Goal: Task Accomplishment & Management: Manage account settings

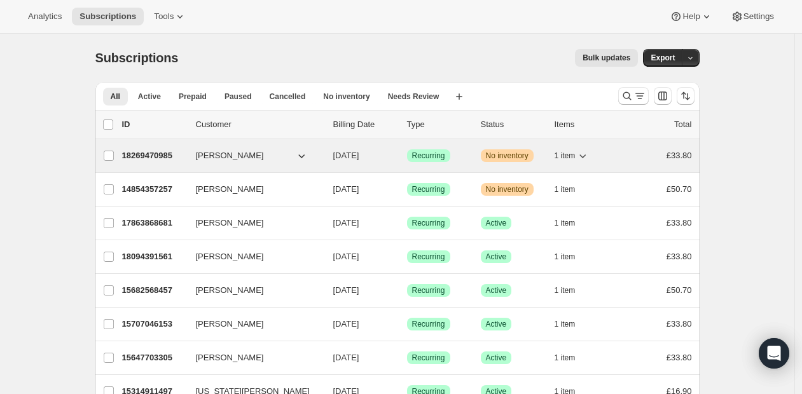
click at [517, 156] on span "No inventory" at bounding box center [507, 156] width 43 height 10
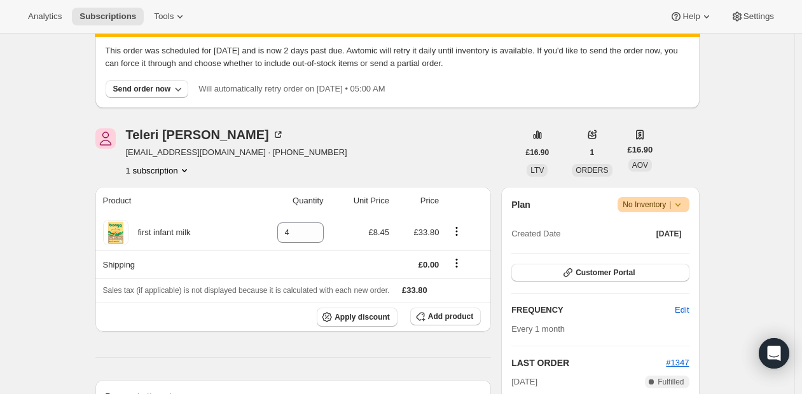
scroll to position [72, 0]
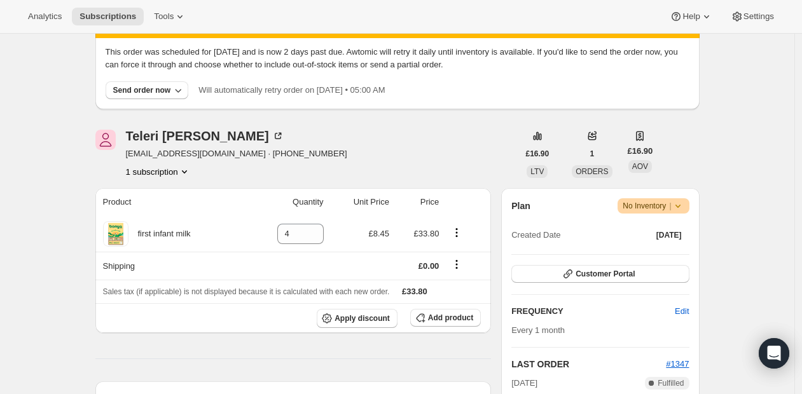
click at [684, 206] on icon at bounding box center [678, 206] width 13 height 13
click at [153, 89] on div "Send order now" at bounding box center [142, 90] width 58 height 10
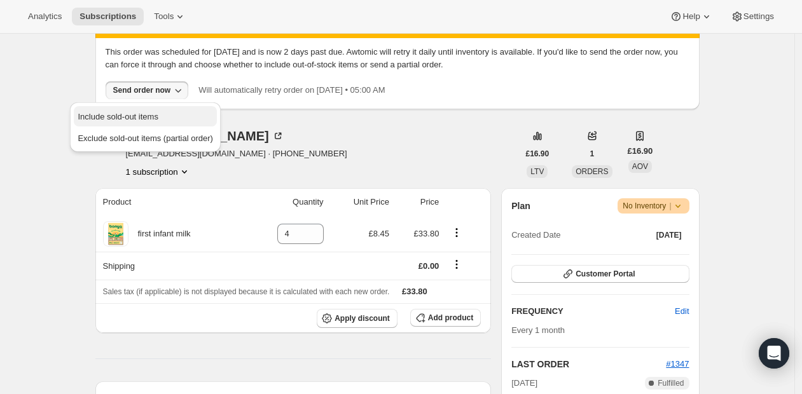
click at [183, 117] on span "Include sold-out items" at bounding box center [145, 117] width 135 height 13
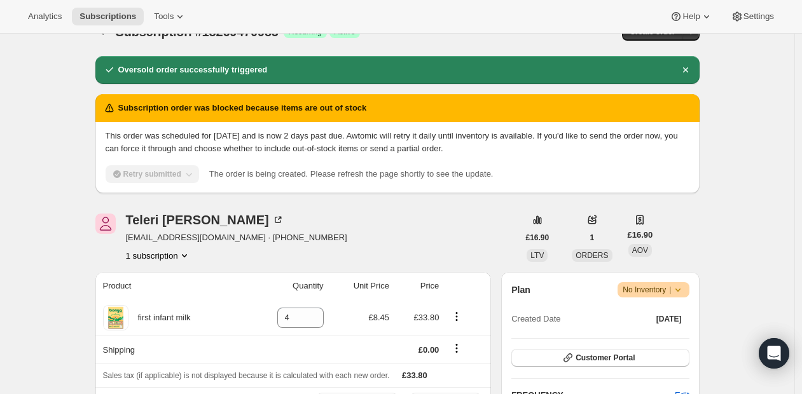
scroll to position [0, 0]
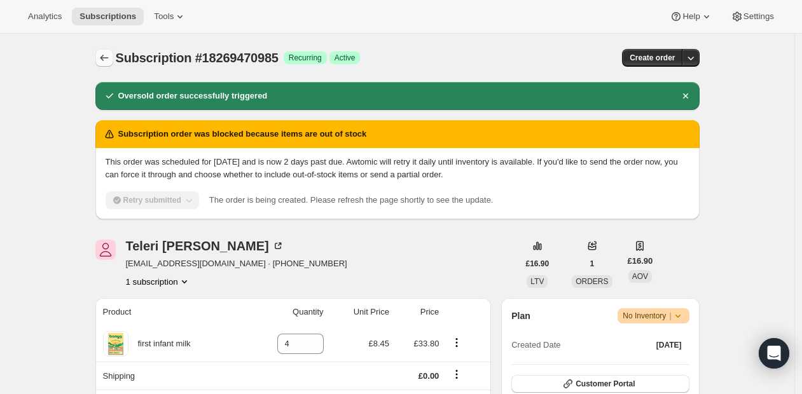
click at [105, 57] on icon "Subscriptions" at bounding box center [104, 58] width 8 height 6
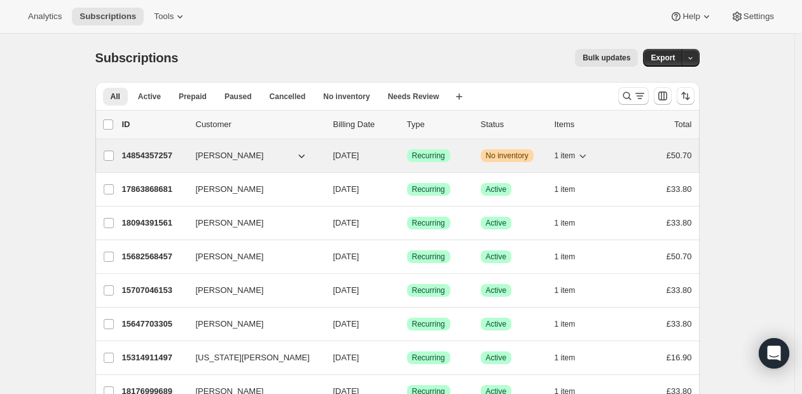
click at [587, 156] on icon "button" at bounding box center [582, 155] width 13 height 13
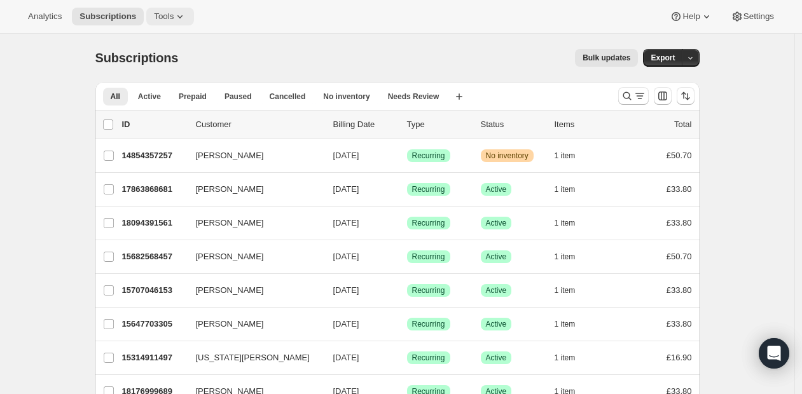
click at [186, 15] on icon at bounding box center [180, 16] width 13 height 13
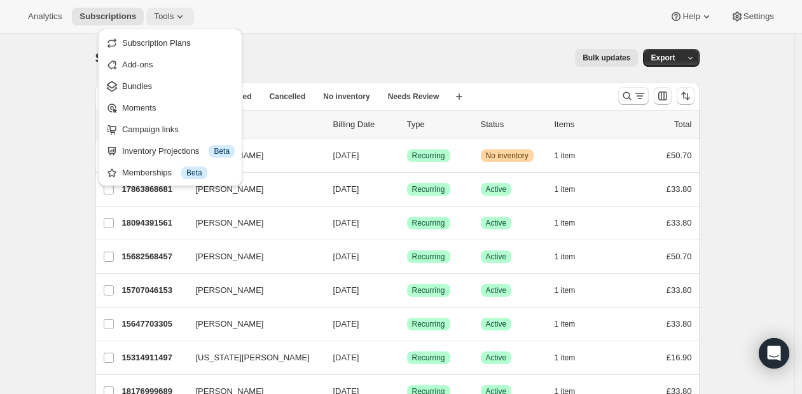
click at [165, 19] on span "Tools" at bounding box center [164, 16] width 20 height 10
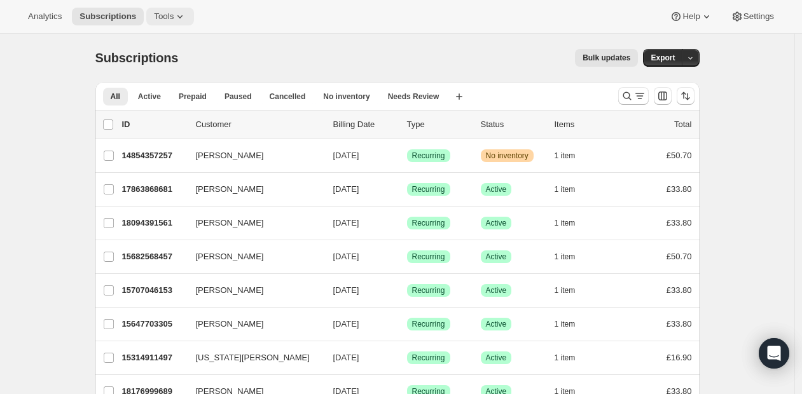
click at [165, 19] on span "Tools" at bounding box center [164, 16] width 20 height 10
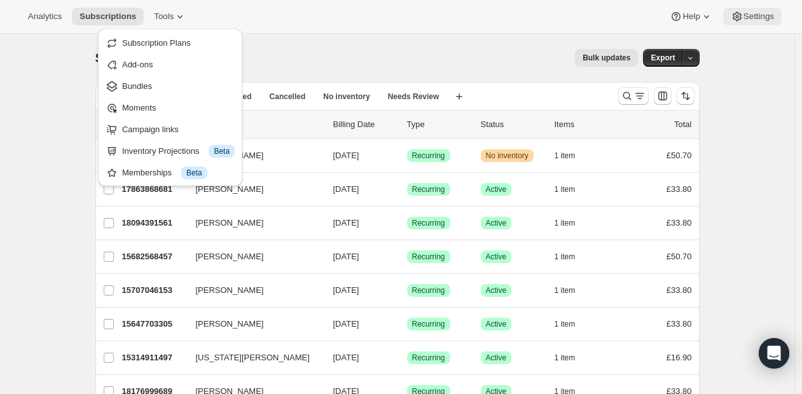
click at [744, 13] on span "Settings" at bounding box center [759, 16] width 31 height 10
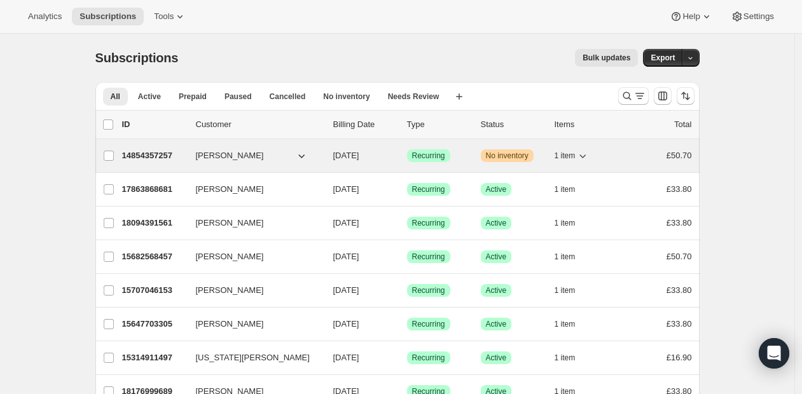
click at [305, 155] on icon "button" at bounding box center [301, 155] width 13 height 13
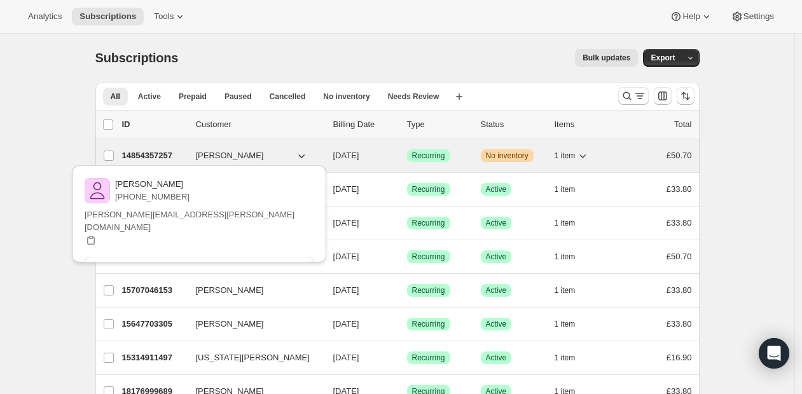
click at [551, 158] on div "14854357257 [PERSON_NAME] [DATE] Success Recurring Warning No inventory 1 item …" at bounding box center [407, 156] width 570 height 18
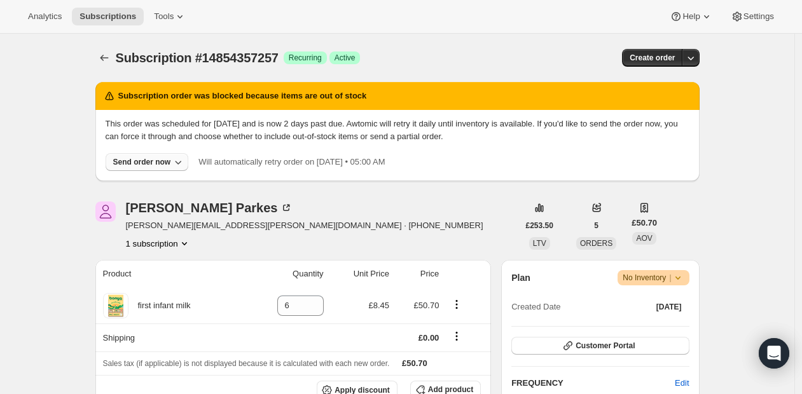
click at [148, 162] on div "Send order now" at bounding box center [142, 162] width 58 height 10
click at [140, 186] on span "Include sold-out items" at bounding box center [118, 189] width 80 height 10
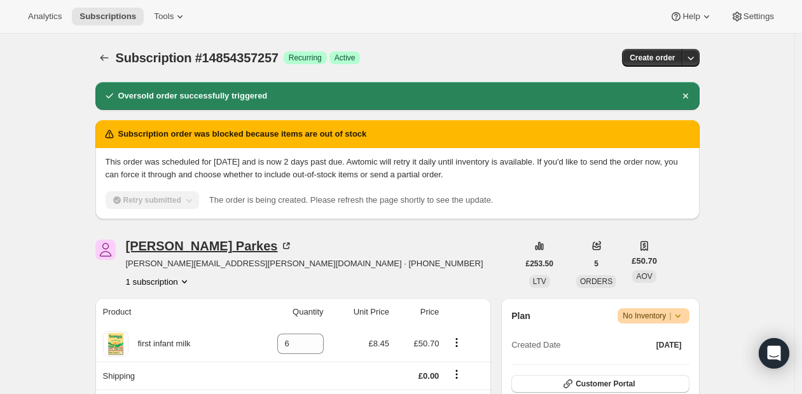
click at [189, 244] on div "[PERSON_NAME]" at bounding box center [209, 246] width 167 height 13
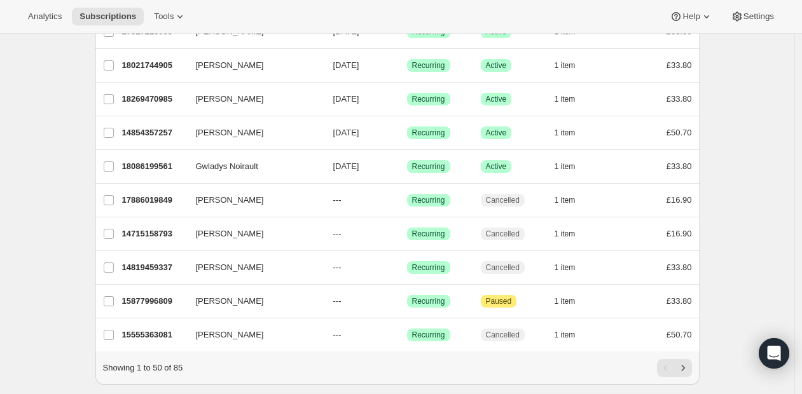
scroll to position [1511, 0]
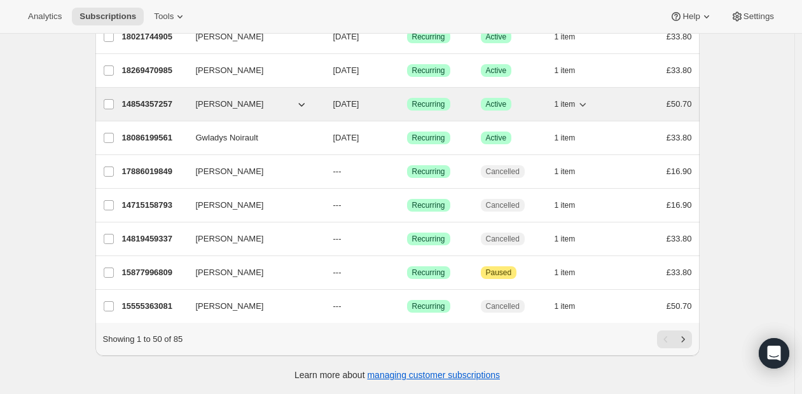
click at [305, 98] on icon "button" at bounding box center [301, 104] width 13 height 13
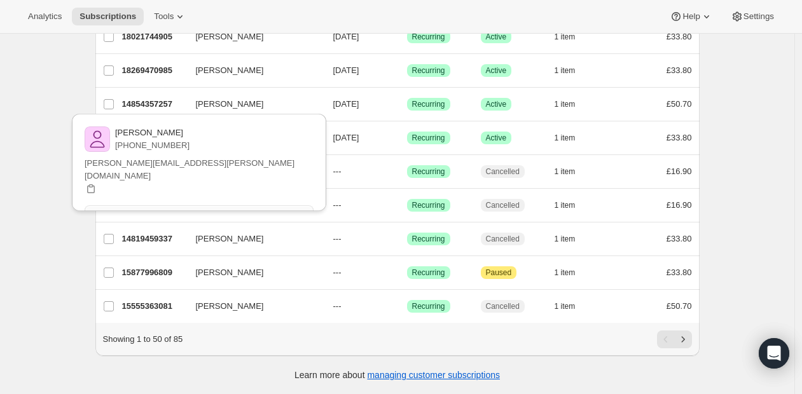
click at [218, 209] on span "View customer" at bounding box center [198, 214] width 53 height 10
